Goal: Transaction & Acquisition: Purchase product/service

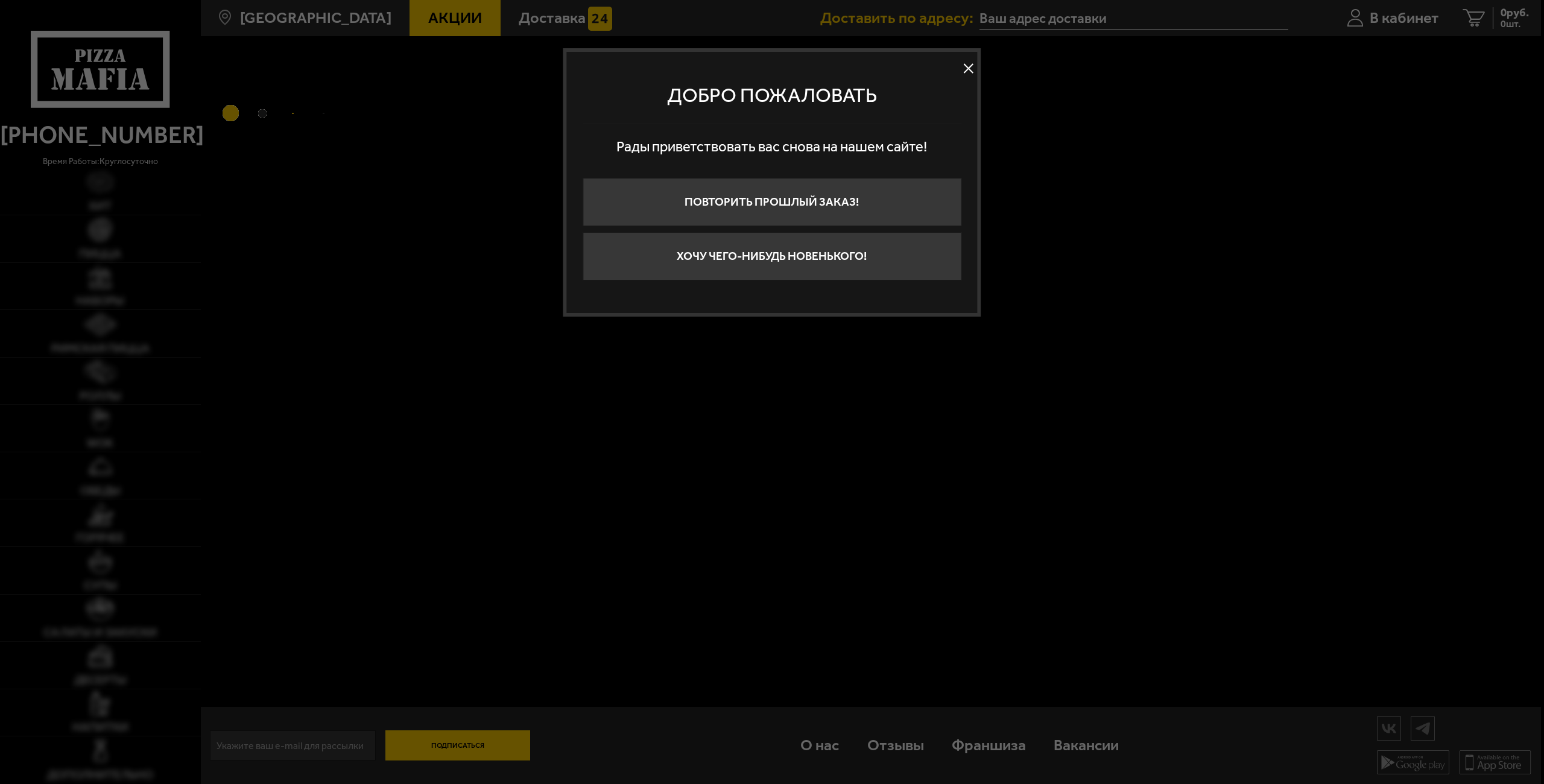
type input "[STREET_ADDRESS]"
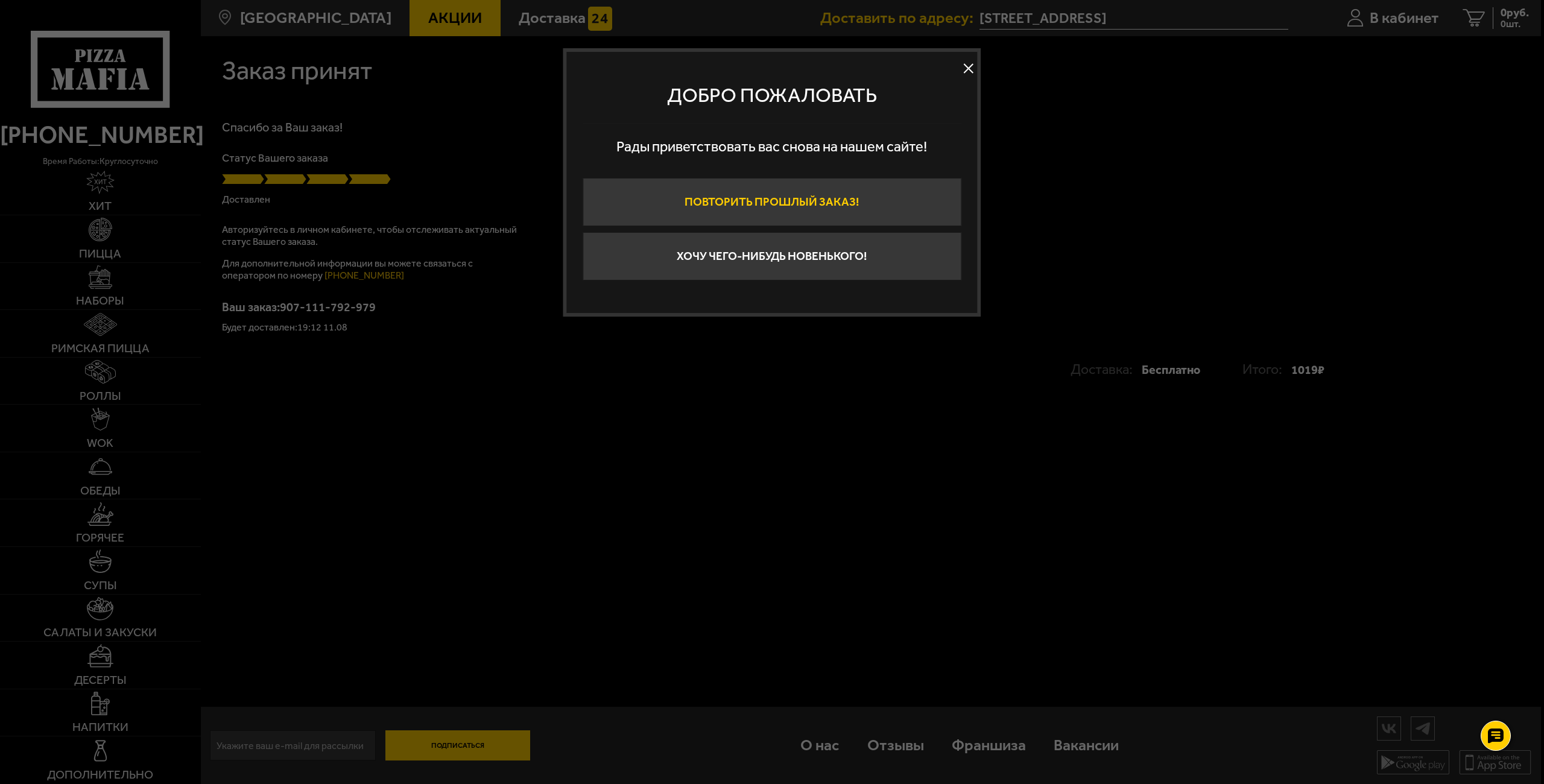
click at [834, 198] on button "Повторить прошлый заказ!" at bounding box center [772, 201] width 379 height 48
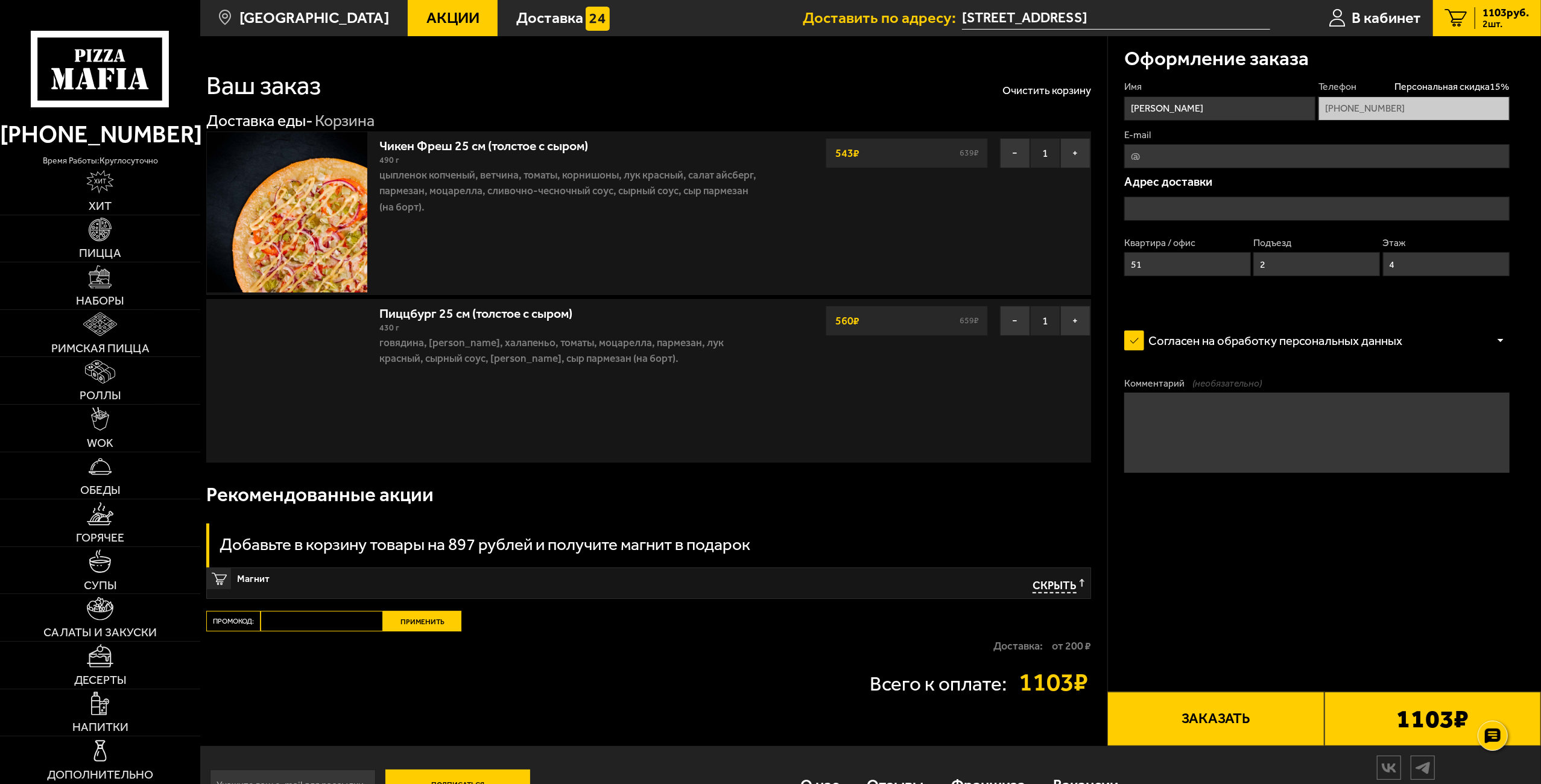
type input "[STREET_ADDRESS]"
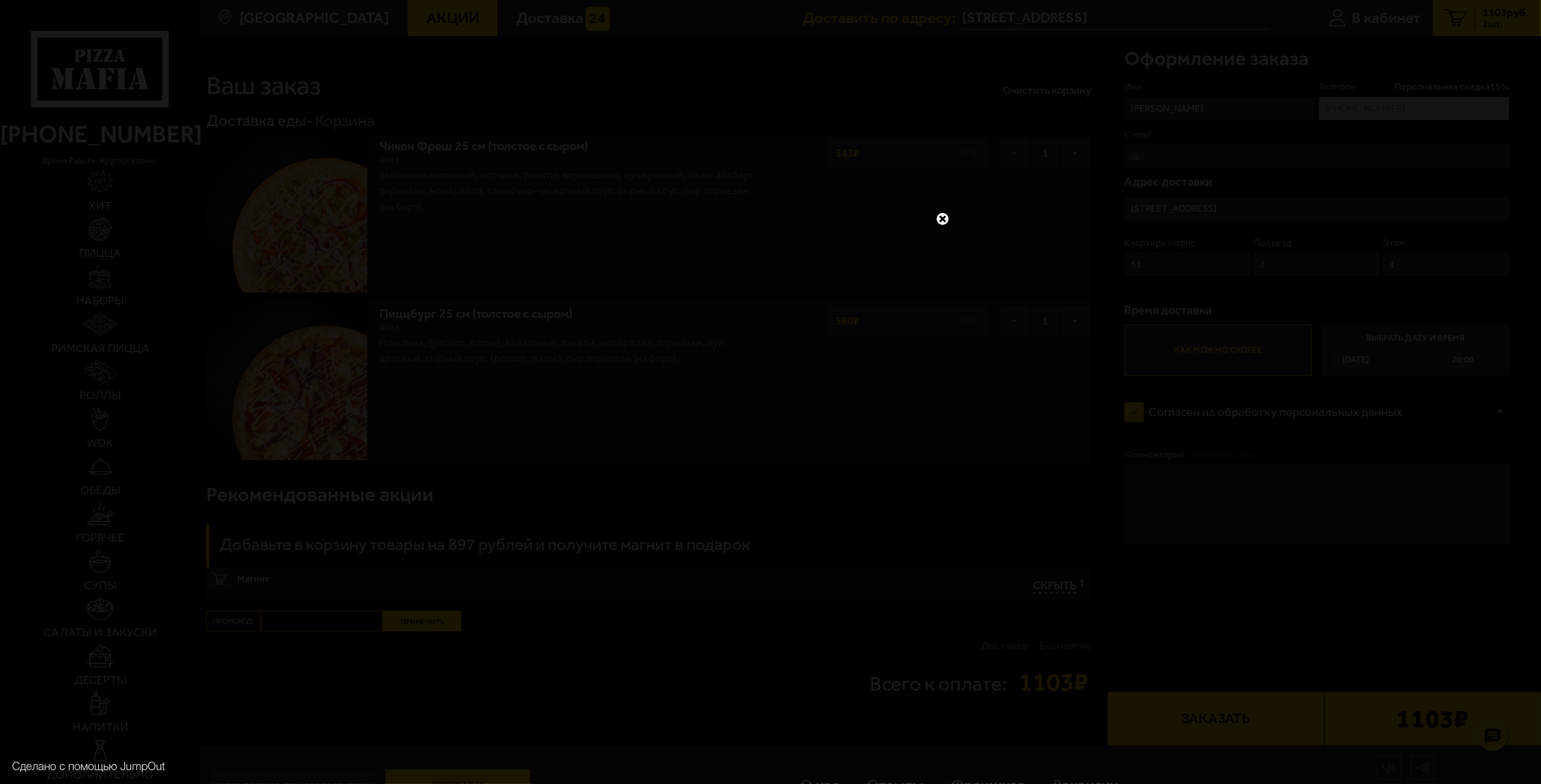
click at [945, 213] on link at bounding box center [943, 219] width 16 height 16
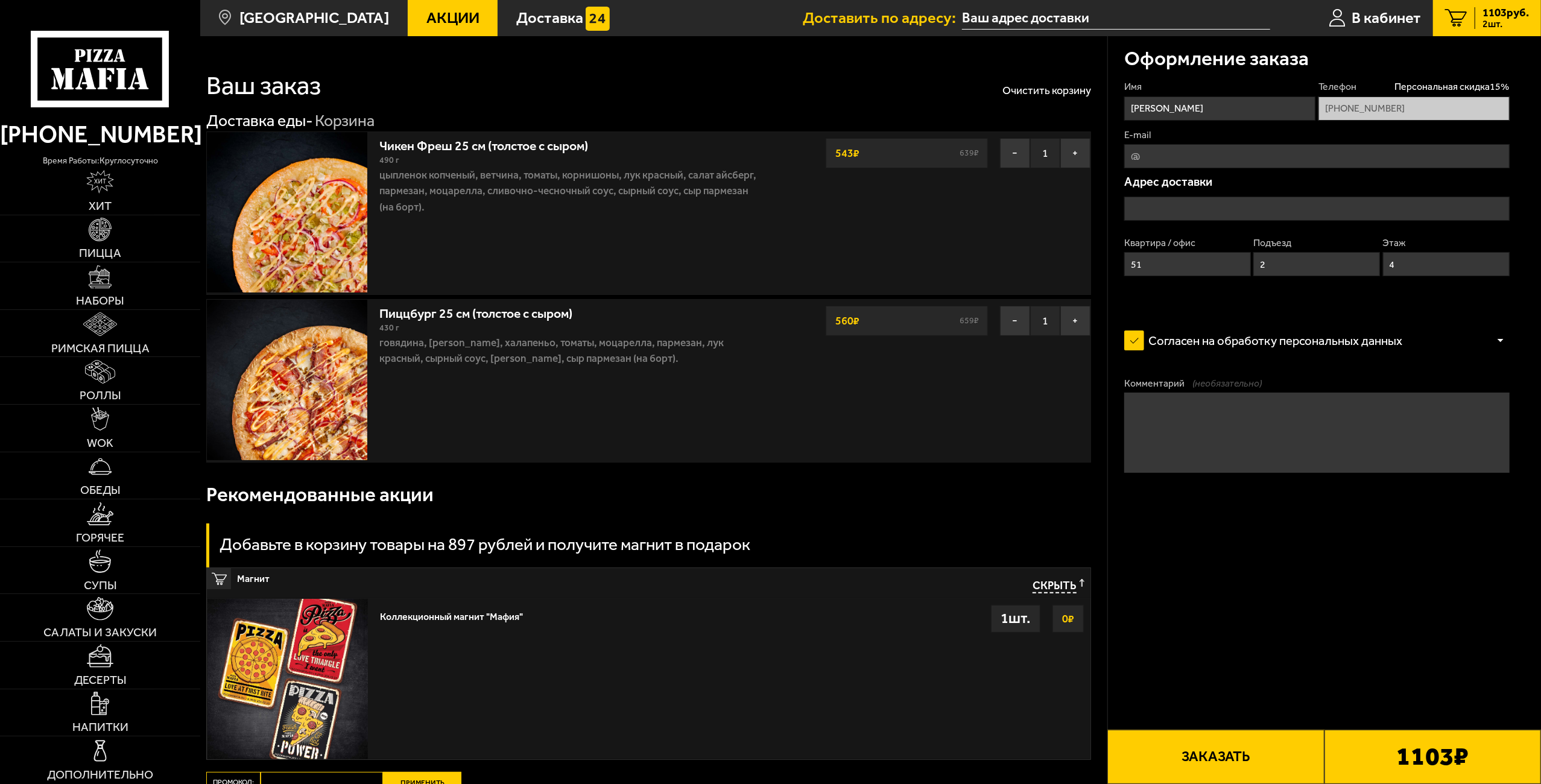
type input "[STREET_ADDRESS]"
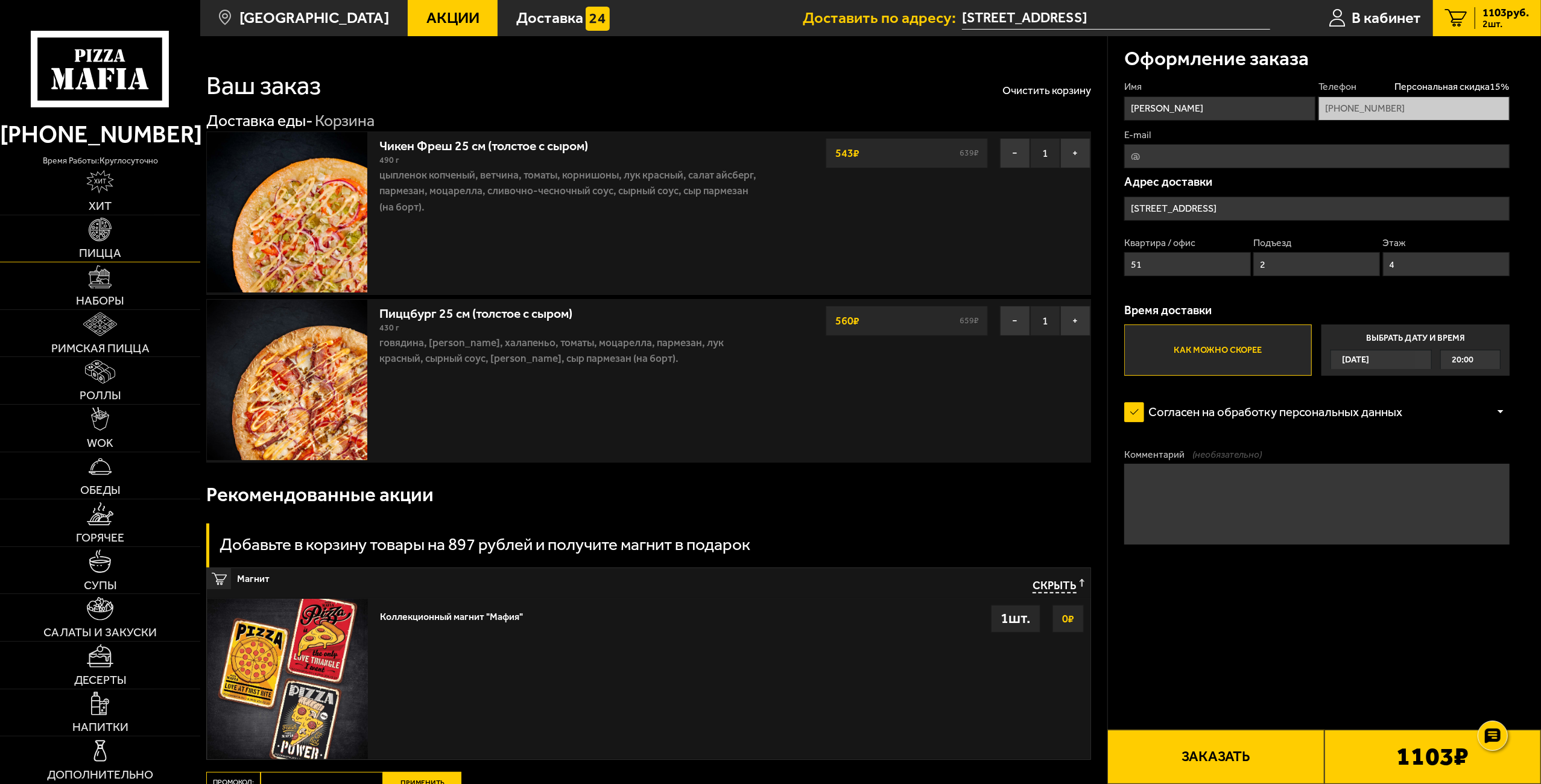
click at [131, 244] on link "Пицца" at bounding box center [100, 239] width 201 height 47
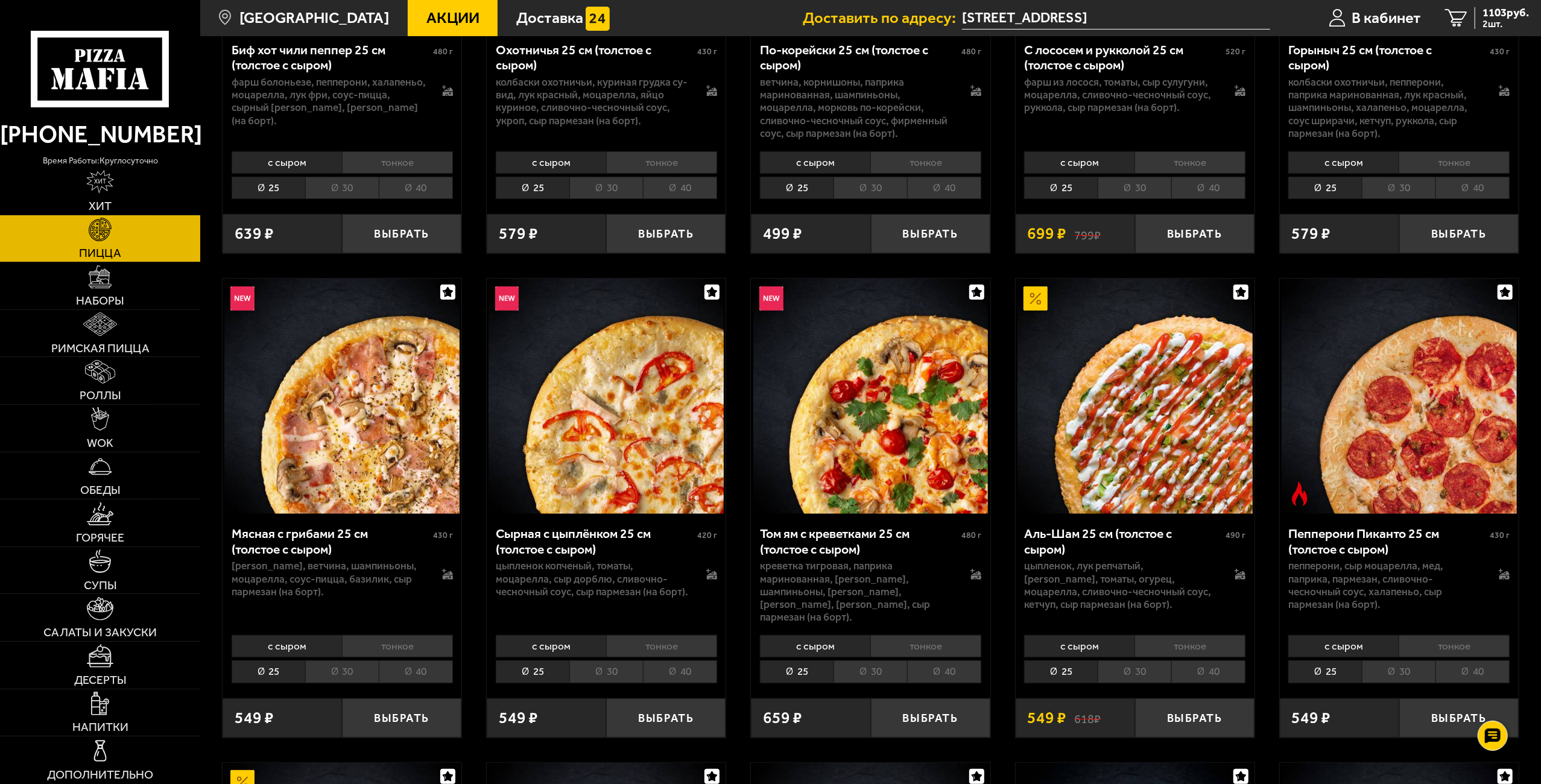
scroll to position [361, 0]
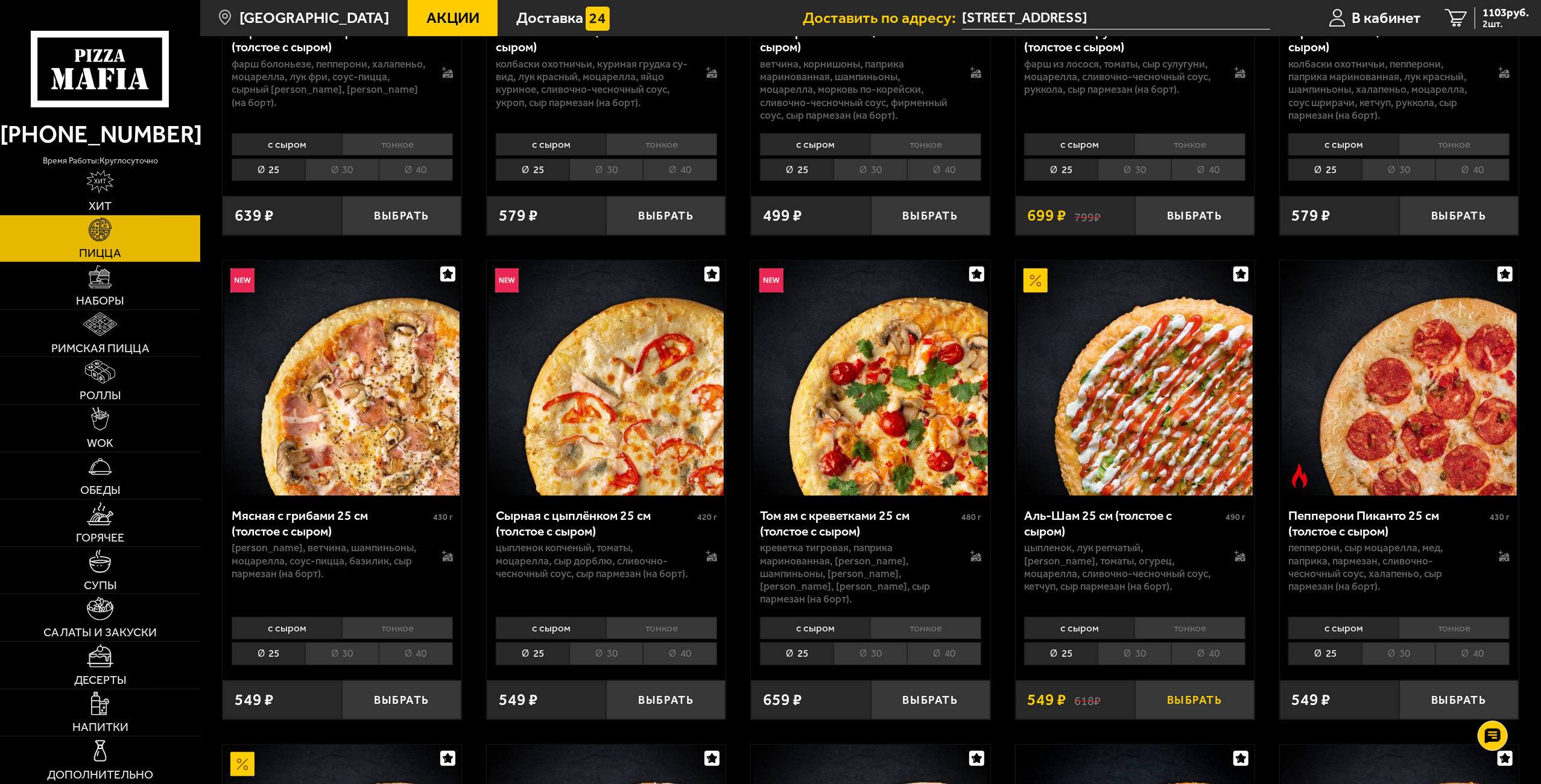
click at [1211, 684] on button "Выбрать" at bounding box center [1194, 700] width 120 height 39
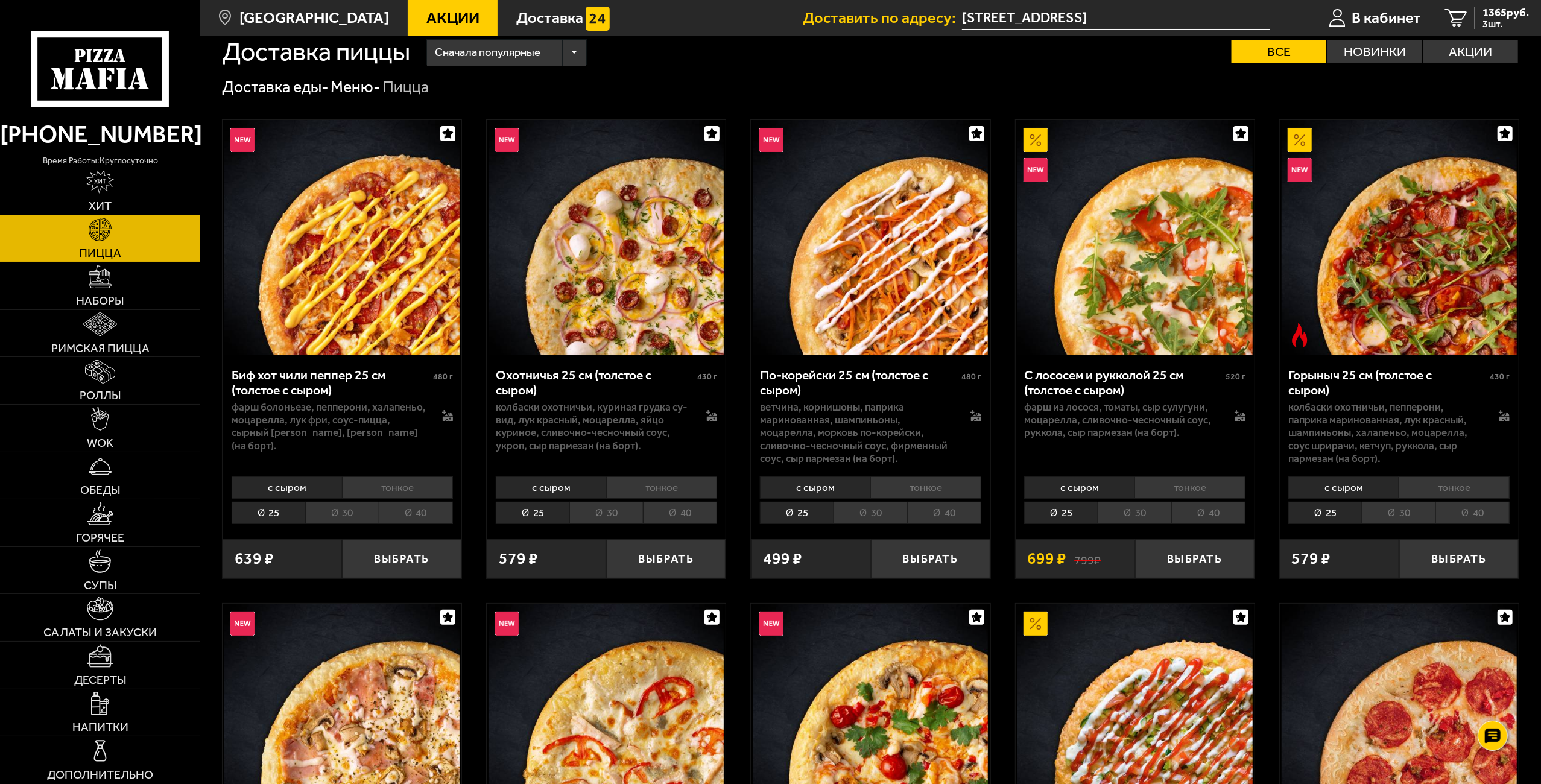
scroll to position [0, 0]
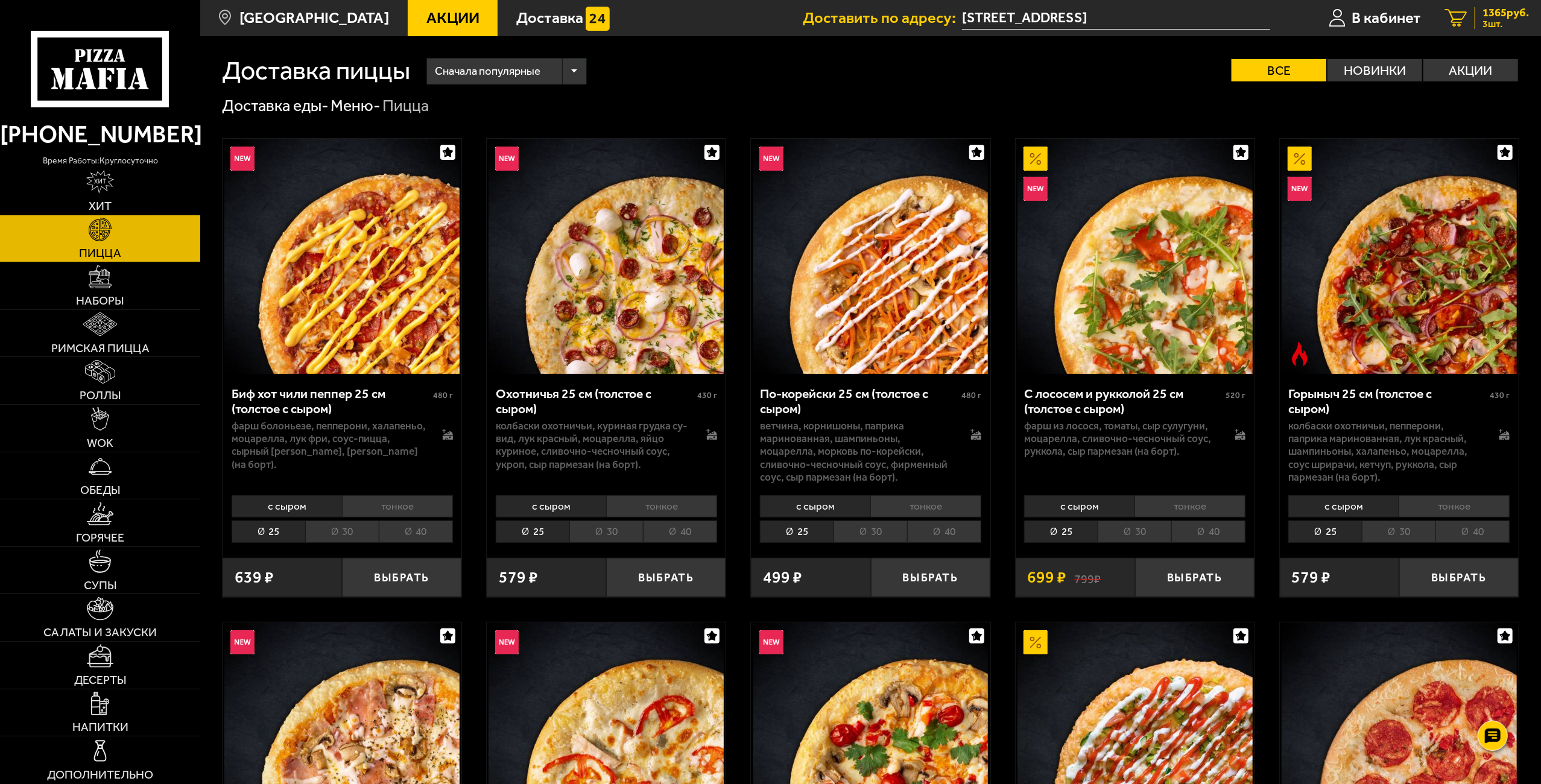
click at [1502, 12] on span "1365 руб." at bounding box center [1505, 13] width 46 height 12
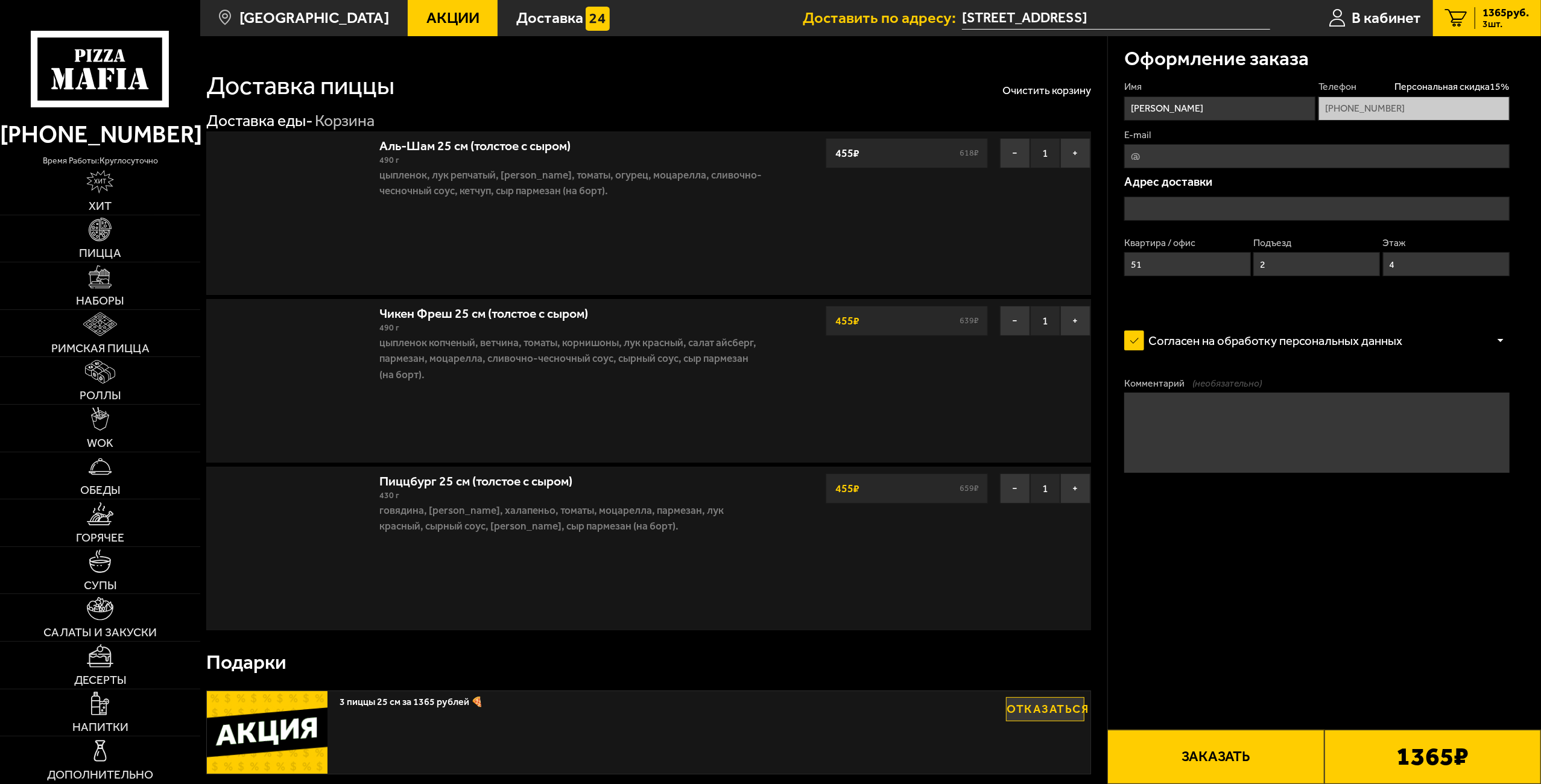
type input "[STREET_ADDRESS]"
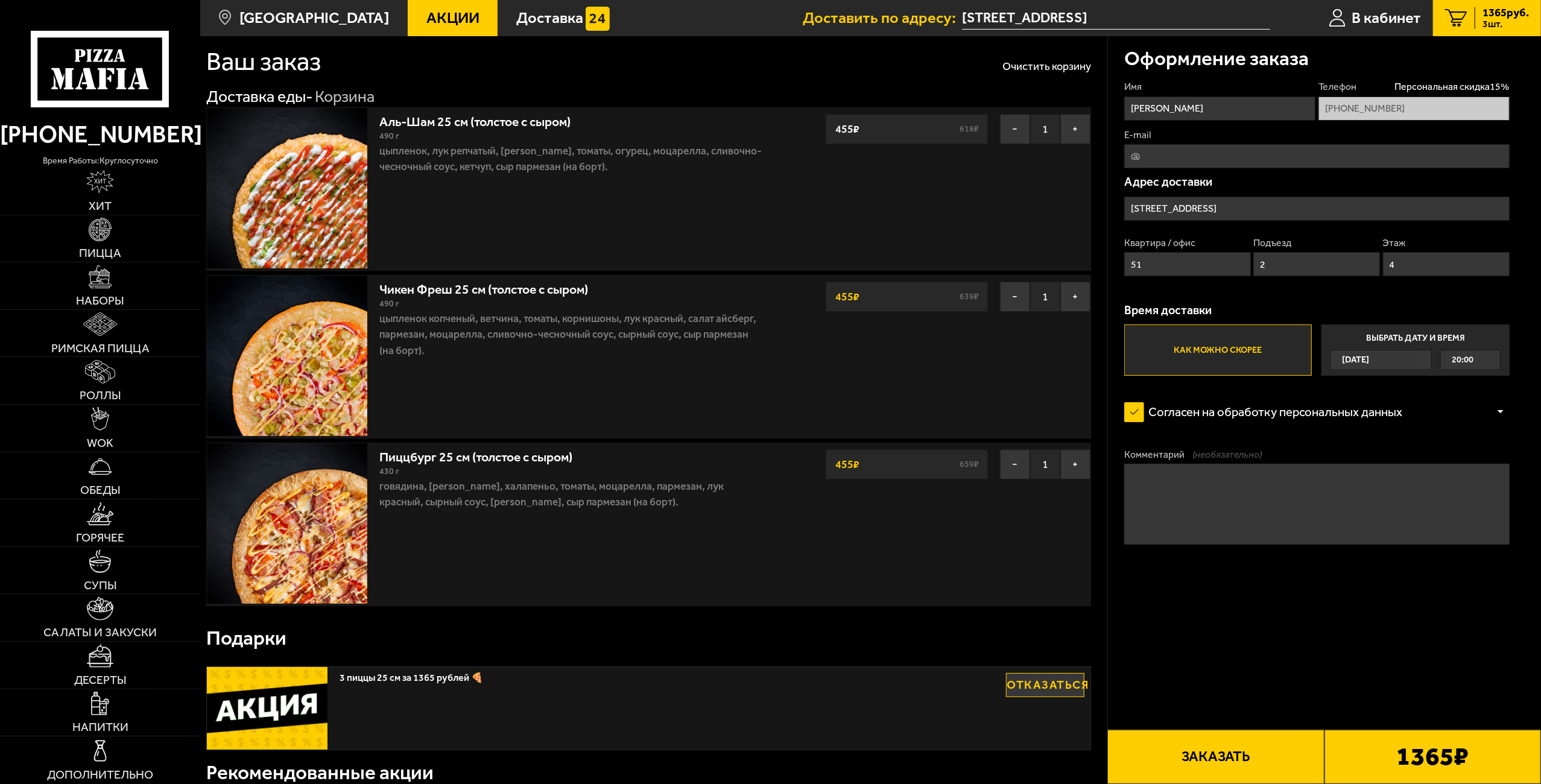
scroll to position [20, 0]
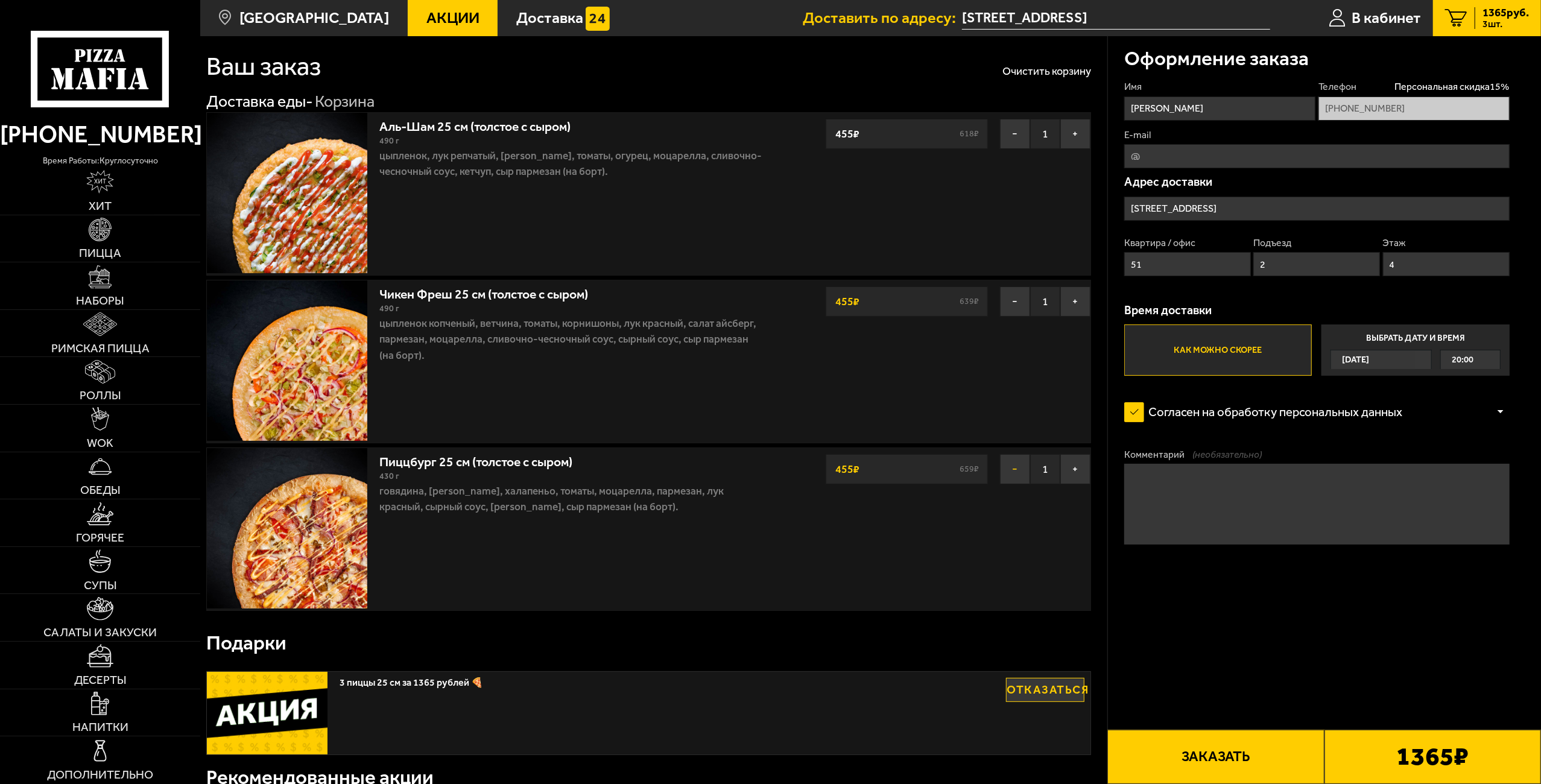
click at [1015, 463] on button "−" at bounding box center [1015, 469] width 31 height 31
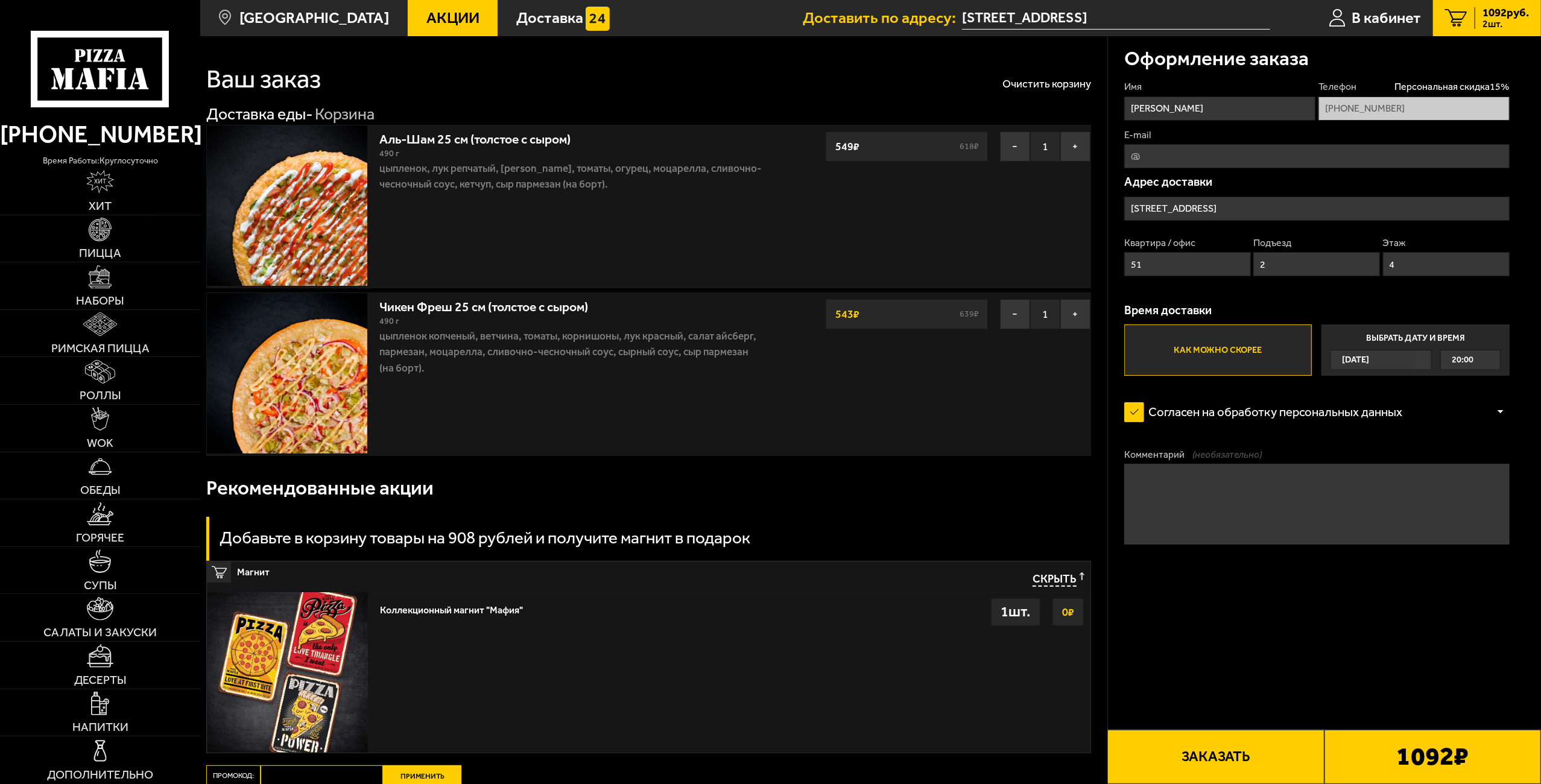
scroll to position [0, 0]
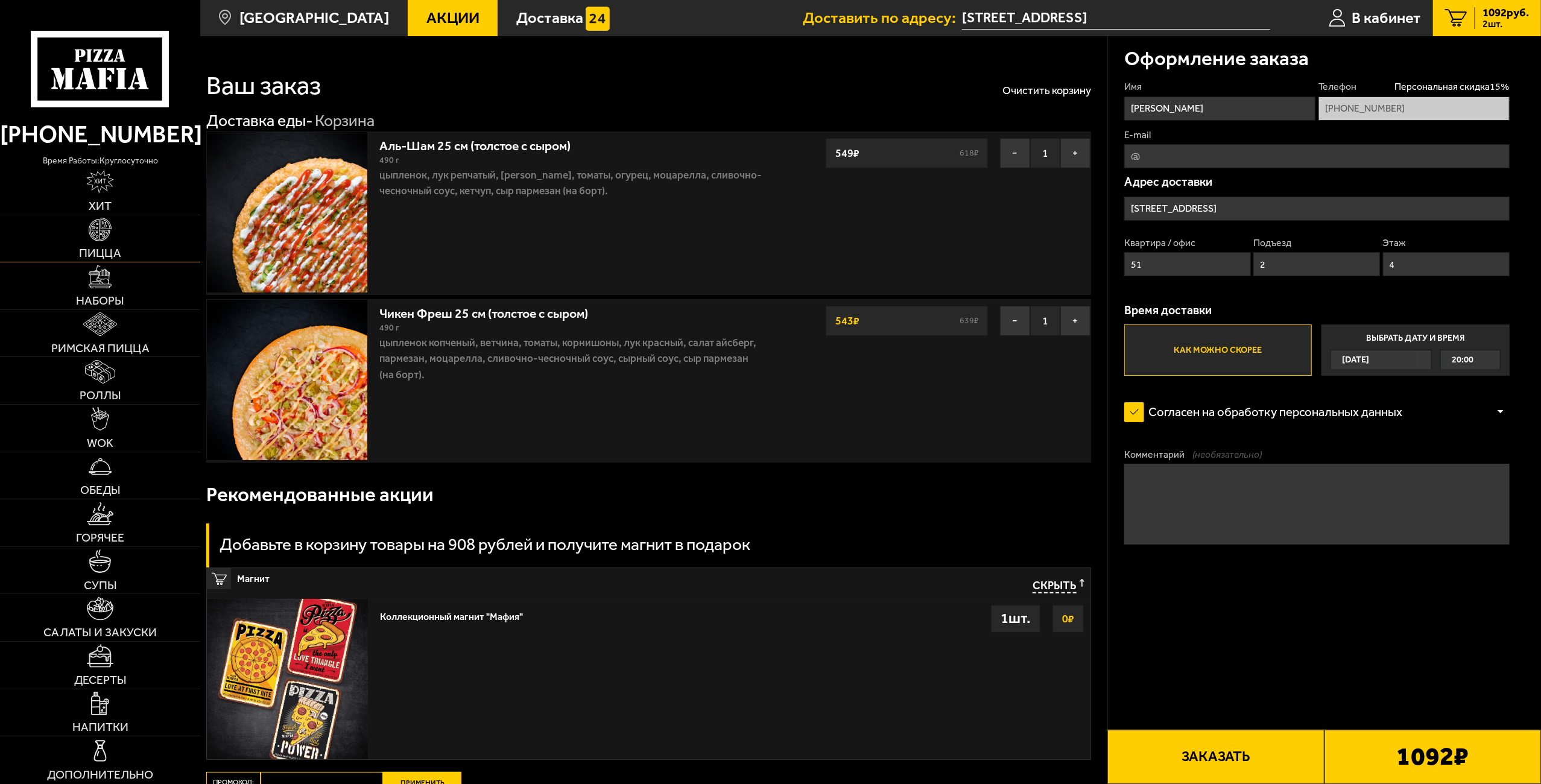
click at [110, 236] on img at bounding box center [101, 229] width 24 height 24
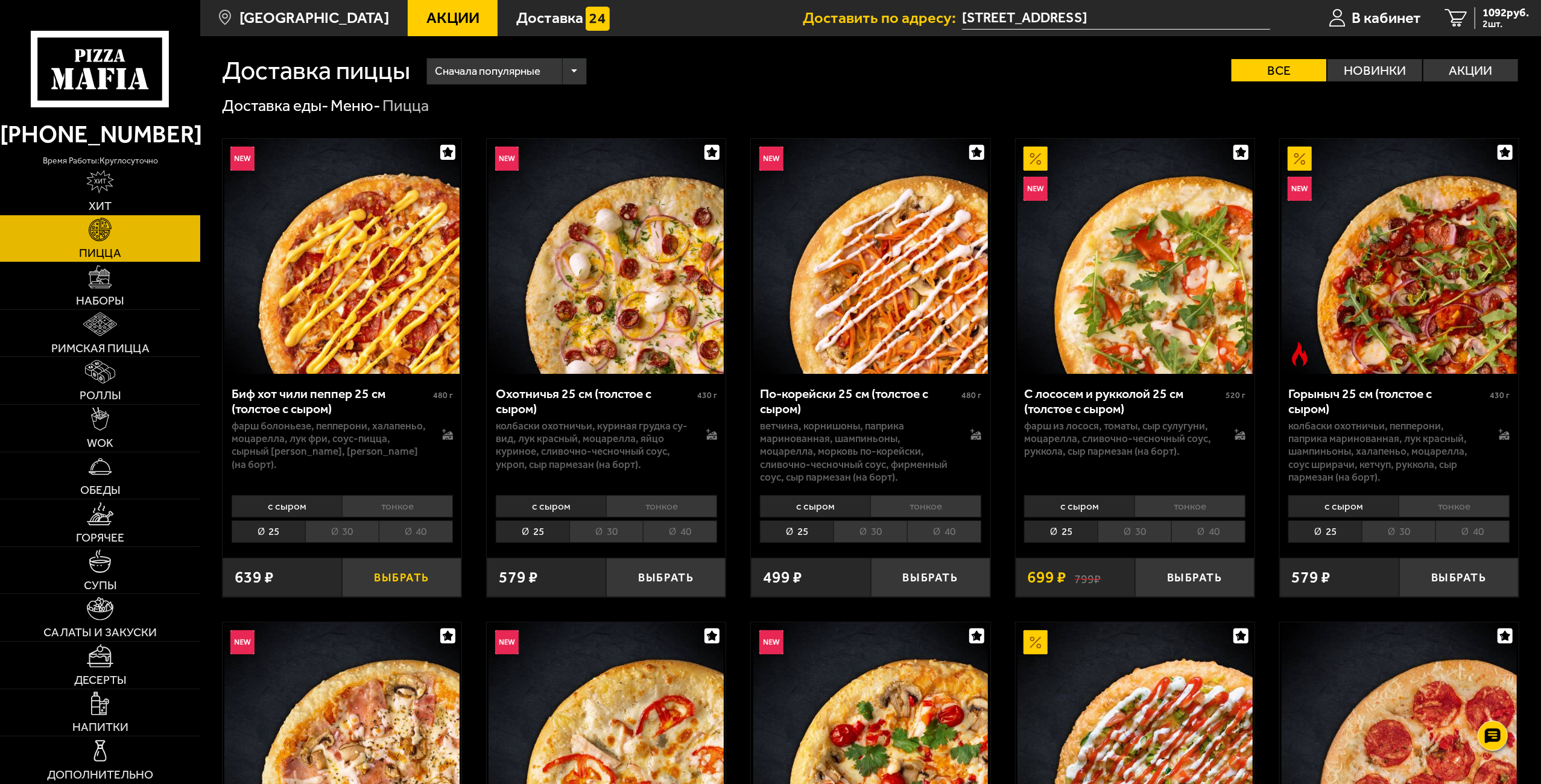
click at [409, 588] on button "Выбрать" at bounding box center [401, 578] width 120 height 39
click at [1490, 16] on span "1365 руб." at bounding box center [1505, 13] width 46 height 12
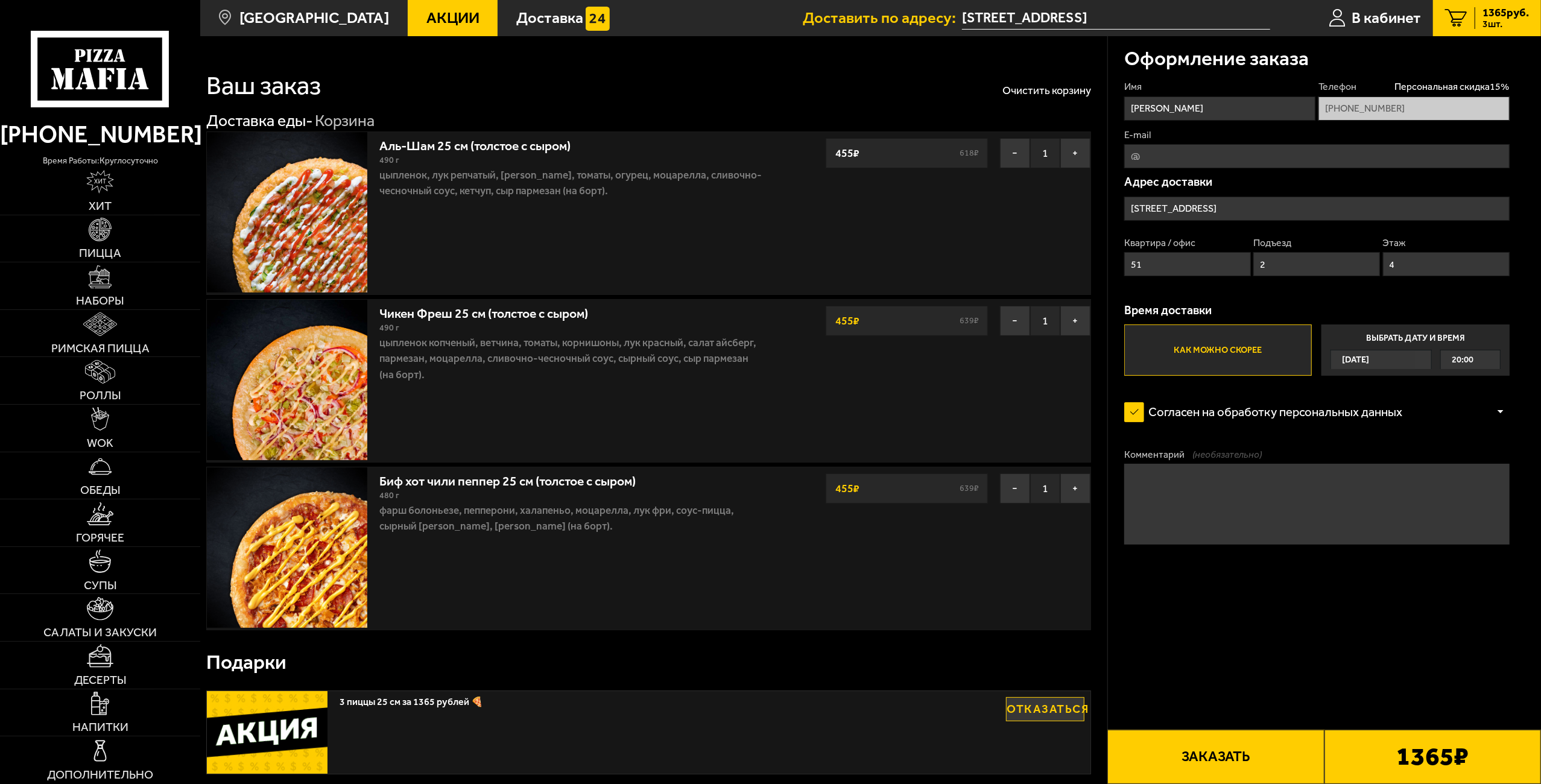
click at [1219, 759] on button "Заказать" at bounding box center [1215, 756] width 216 height 54
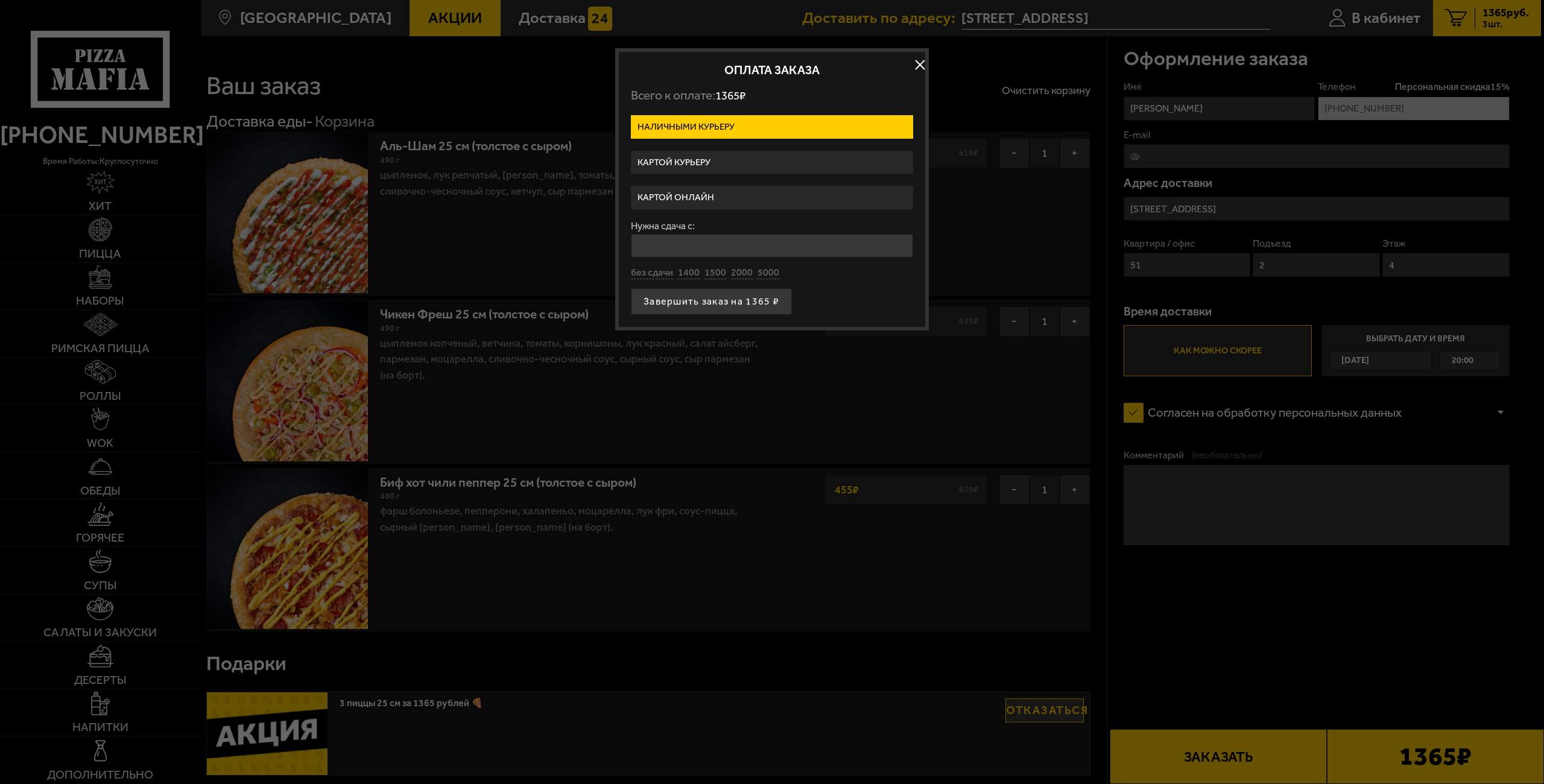
click at [709, 159] on label "Картой курьеру" at bounding box center [772, 163] width 283 height 24
click at [0, 0] on input "Картой курьеру" at bounding box center [0, 0] width 0 height 0
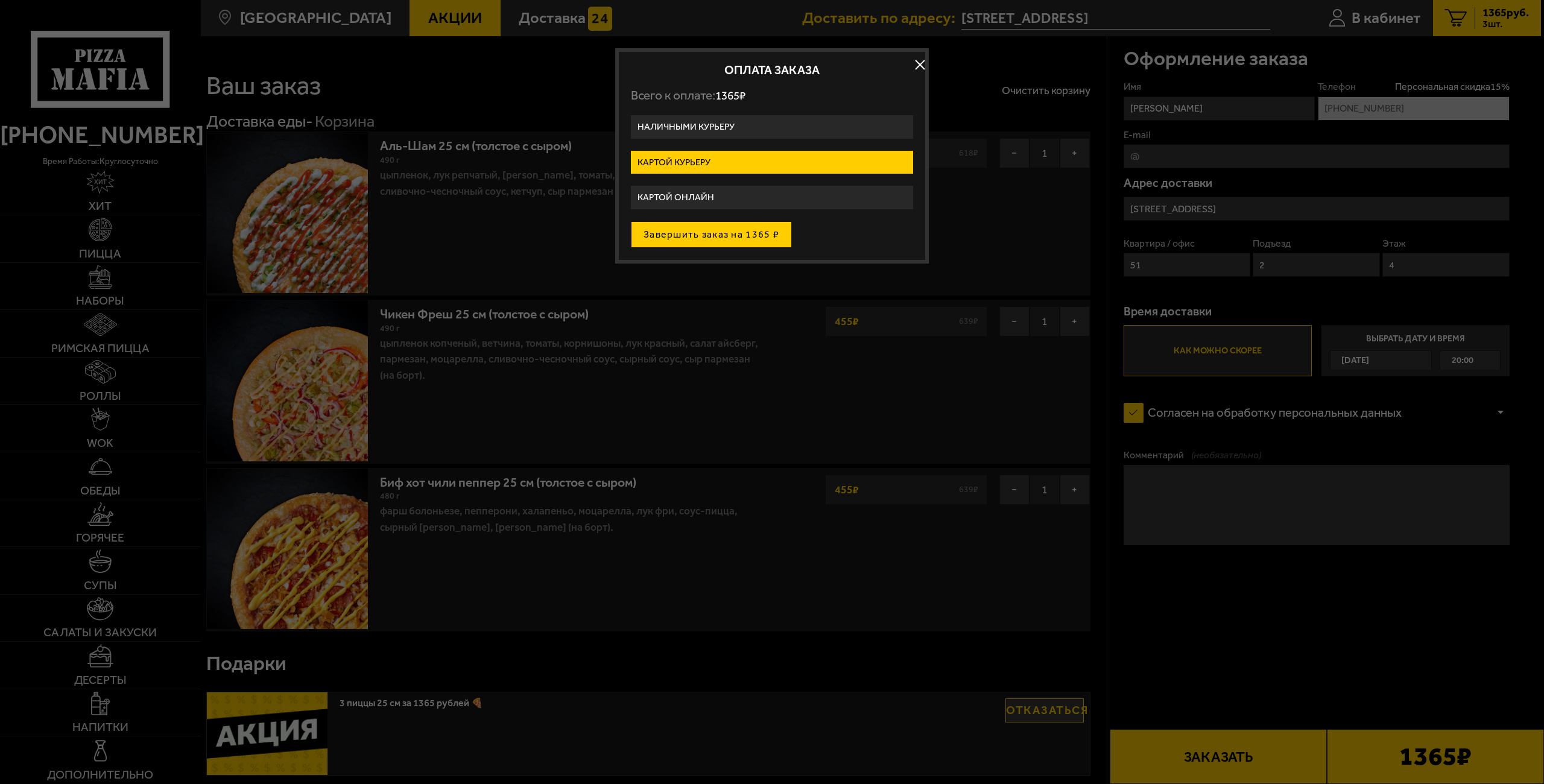
click at [712, 233] on button "Завершить заказ на 1365 ₽" at bounding box center [711, 234] width 161 height 27
